Goal: Find specific page/section: Find specific page/section

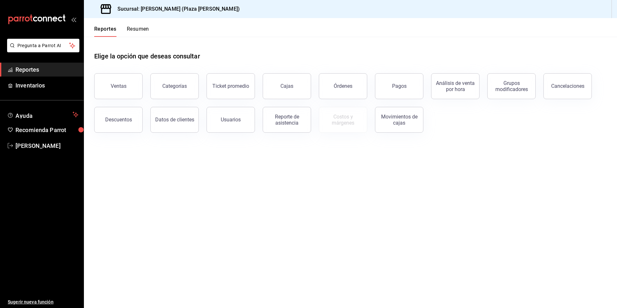
click at [139, 28] on button "Resumen" at bounding box center [138, 31] width 22 height 11
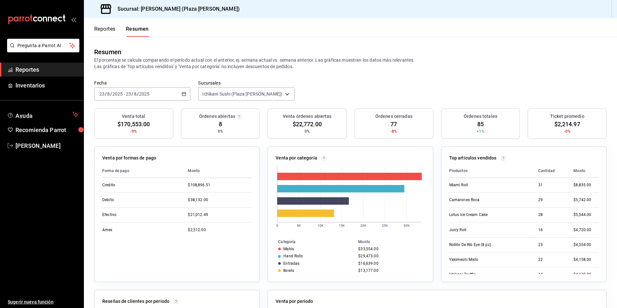
click at [108, 29] on button "Reportes" at bounding box center [104, 31] width 21 height 11
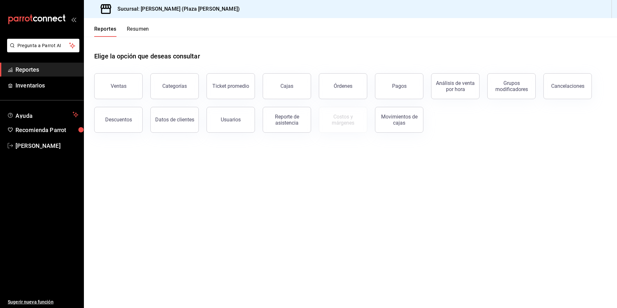
click at [138, 29] on button "Resumen" at bounding box center [138, 31] width 22 height 11
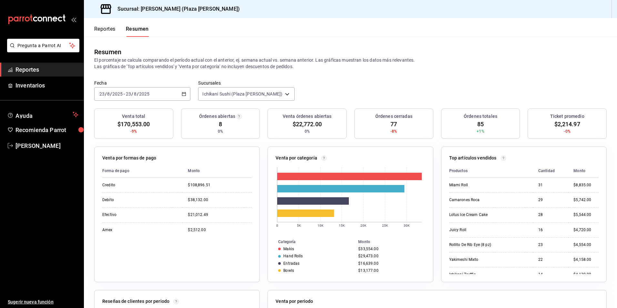
click at [99, 31] on button "Reportes" at bounding box center [104, 31] width 21 height 11
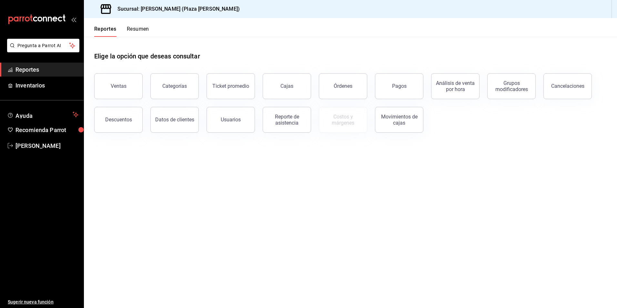
click at [143, 29] on button "Resumen" at bounding box center [138, 31] width 22 height 11
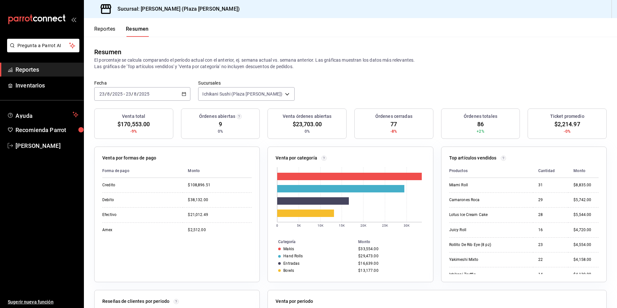
click at [105, 26] on button "Reportes" at bounding box center [104, 31] width 21 height 11
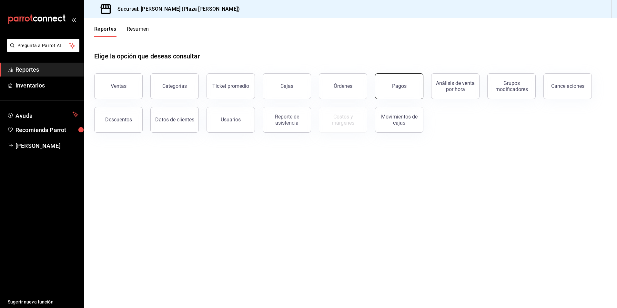
click at [398, 90] on button "Pagos" at bounding box center [399, 86] width 48 height 26
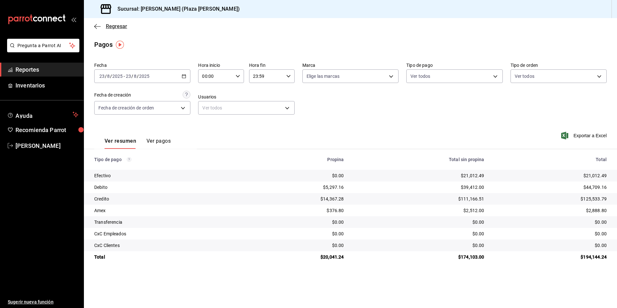
click at [124, 29] on span "Regresar" at bounding box center [116, 26] width 21 height 6
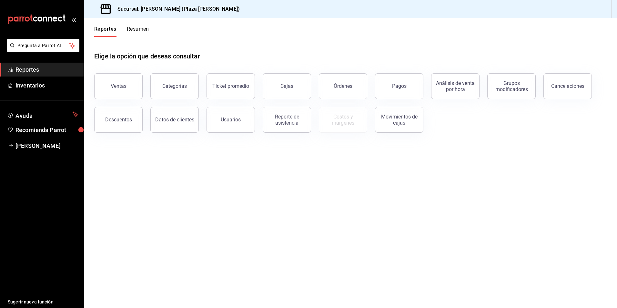
click at [143, 27] on button "Resumen" at bounding box center [138, 31] width 22 height 11
